Goal: Use online tool/utility: Utilize a website feature to perform a specific function

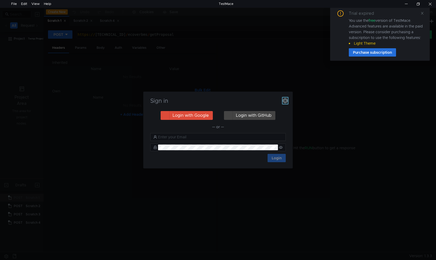
click at [285, 101] on icon "button" at bounding box center [285, 100] width 5 height 5
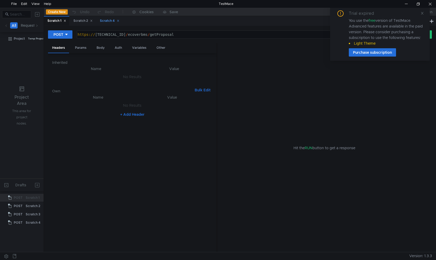
click at [108, 19] on div "Scratch 4" at bounding box center [109, 20] width 19 height 5
click at [95, 47] on div "Body" at bounding box center [100, 48] width 16 height 10
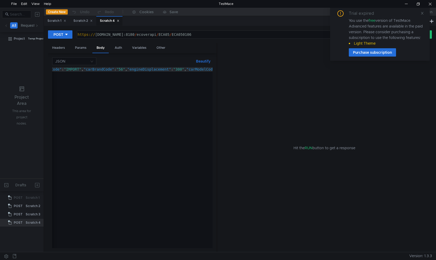
scroll to position [0, 318]
click at [420, 15] on div "Trial expired You use the free version of TestMace. Advanced features are avail…" at bounding box center [380, 33] width 87 height 46
click at [422, 11] on icon at bounding box center [423, 13] width 4 height 4
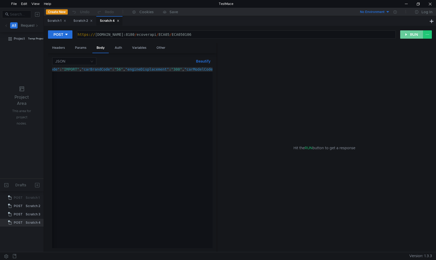
click at [409, 33] on button "RUN" at bounding box center [412, 34] width 23 height 8
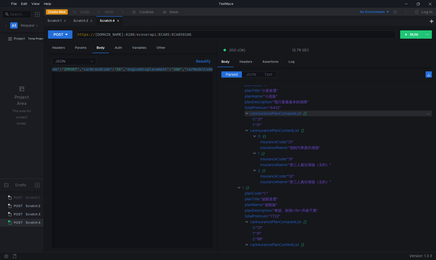
scroll to position [0, 0]
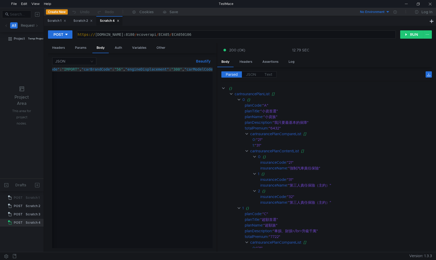
type textarea "{"actionType":"TRY","idNumber":"Q145924510","birthday":"[DEMOGRAPHIC_DATA]","ca…"
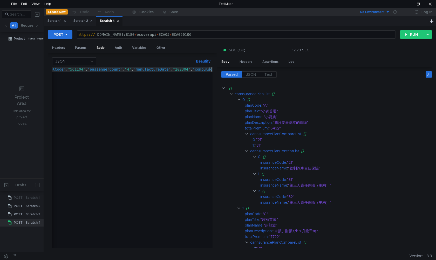
scroll to position [0, 467]
click at [205, 62] on button "Beautify" at bounding box center [203, 61] width 19 height 6
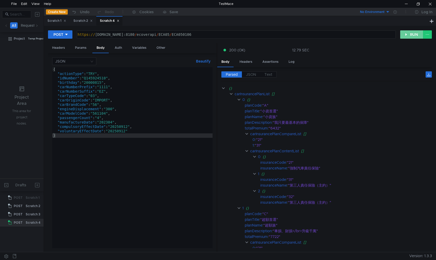
click at [405, 36] on button "RUN" at bounding box center [412, 34] width 23 height 8
click at [409, 6] on div at bounding box center [407, 4] width 12 height 8
click at [407, 37] on button "RUN" at bounding box center [412, 34] width 23 height 8
click at [411, 37] on button "RUN" at bounding box center [412, 34] width 23 height 8
